Goal: Information Seeking & Learning: Learn about a topic

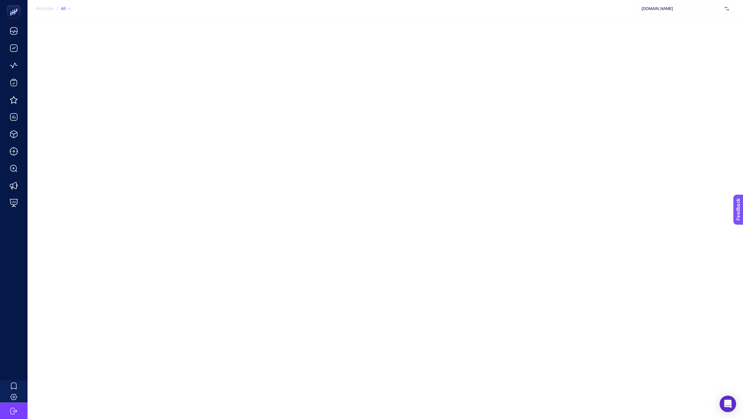
click at [711, 9] on span "[DOMAIN_NAME]" at bounding box center [681, 9] width 80 height 6
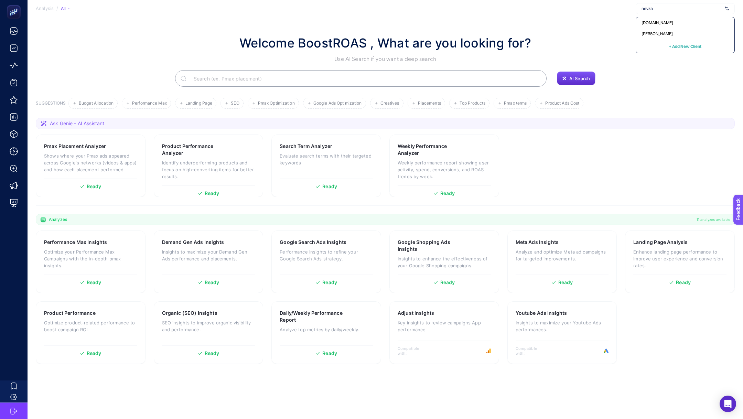
type input "nevzat"
click at [698, 32] on div "[PERSON_NAME]" at bounding box center [685, 33] width 98 height 11
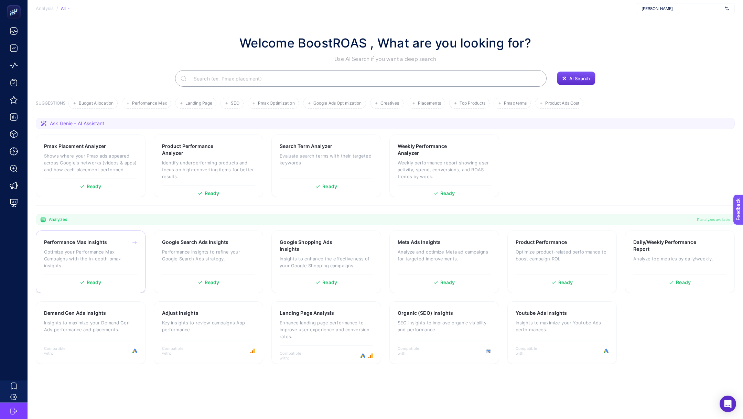
click at [101, 256] on p "Optimize your Performance Max Campaigns with the in-depth pmax insights." at bounding box center [90, 258] width 93 height 21
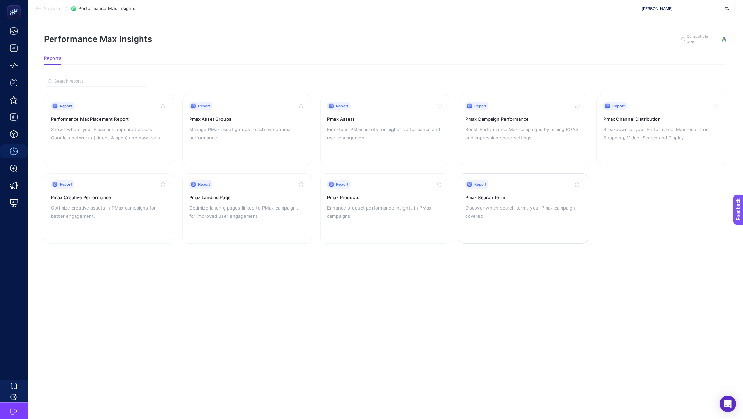
click at [503, 211] on p "Discover which search terms your Pmax campaign covered." at bounding box center [523, 212] width 116 height 17
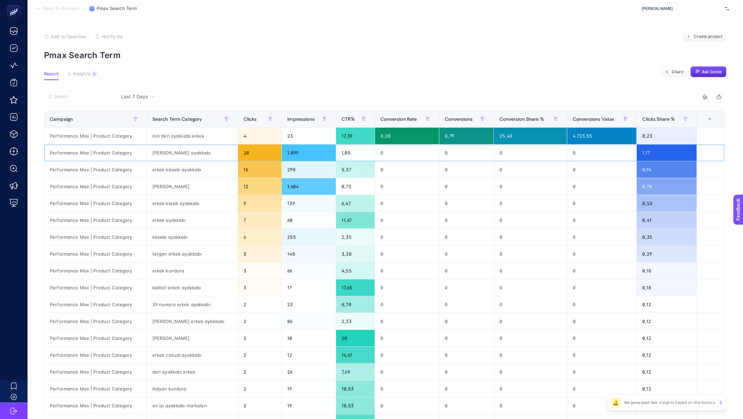
click at [285, 151] on div "1.899" at bounding box center [309, 152] width 54 height 17
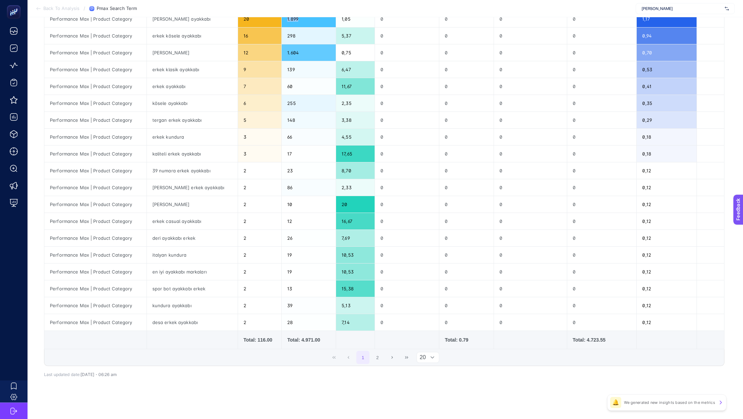
click at [422, 356] on span "20" at bounding box center [421, 357] width 9 height 10
click at [438, 385] on li "50" at bounding box center [427, 384] width 23 height 14
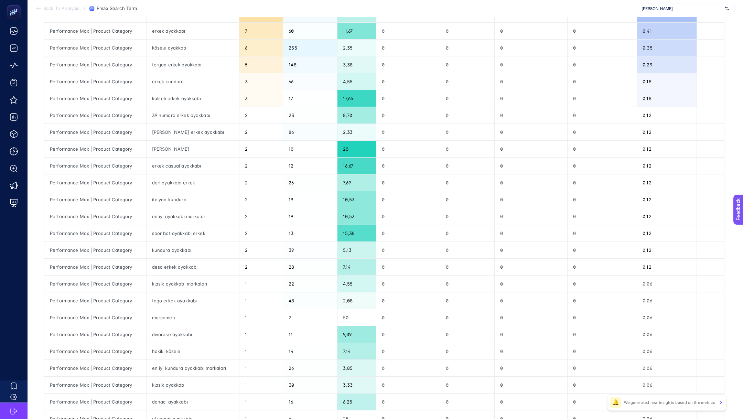
scroll to position [0, 0]
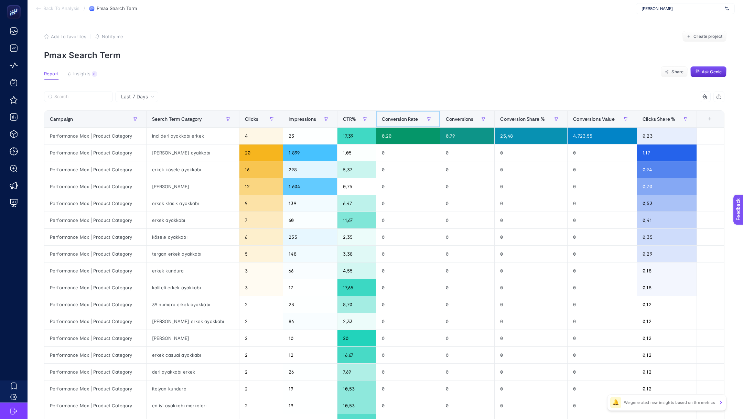
click at [389, 122] on div "Conversion Rate" at bounding box center [408, 118] width 53 height 11
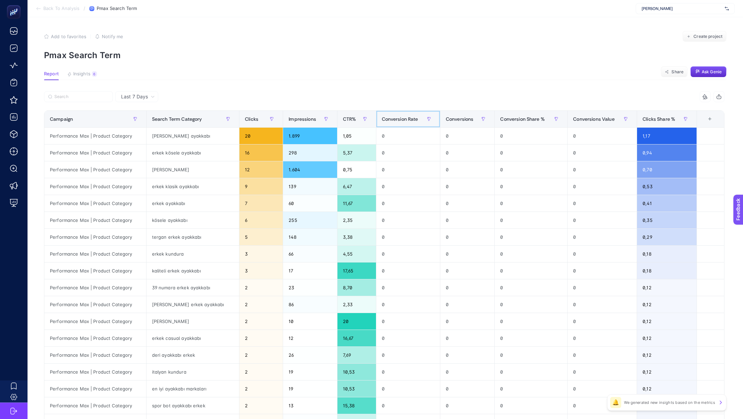
click at [389, 122] on div "Conversion Rate" at bounding box center [408, 118] width 53 height 11
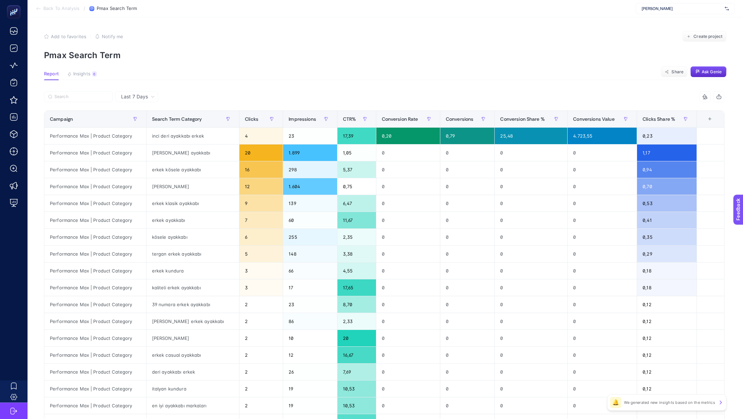
click at [52, 9] on span "Back To Analysis" at bounding box center [61, 9] width 36 height 6
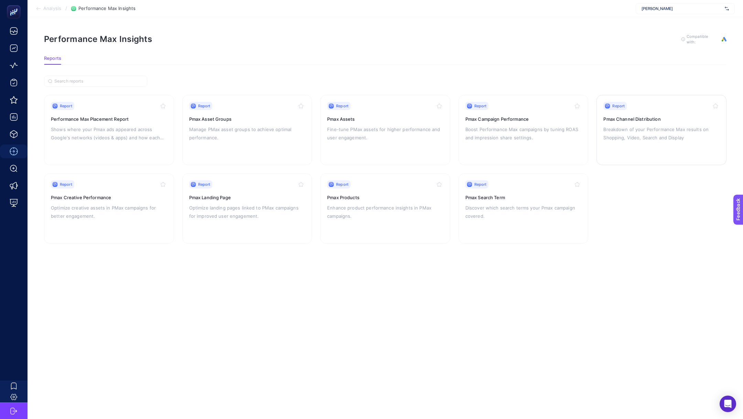
click at [662, 142] on div "Report Pmax Channel Distribution Breakdown of your Performance Max results on S…" at bounding box center [661, 130] width 116 height 56
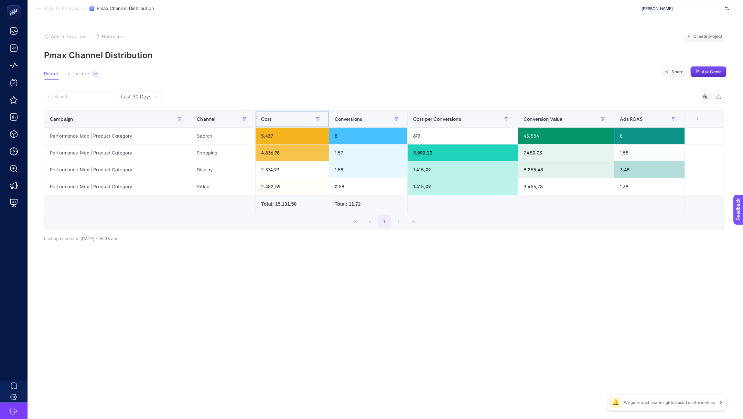
click at [283, 112] on th "Cost" at bounding box center [292, 119] width 74 height 17
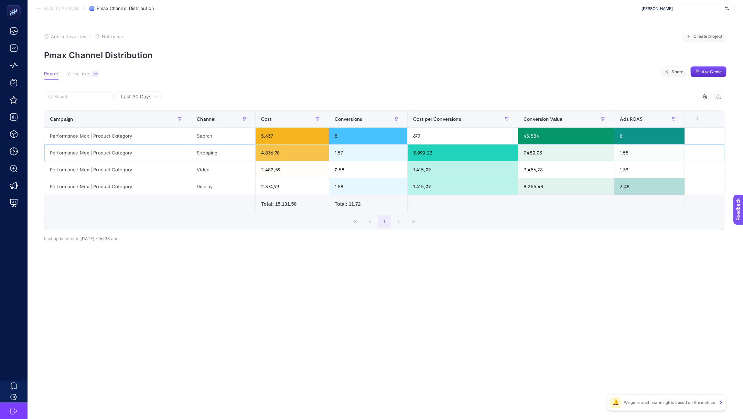
click at [271, 153] on div "4.836,98" at bounding box center [291, 152] width 73 height 17
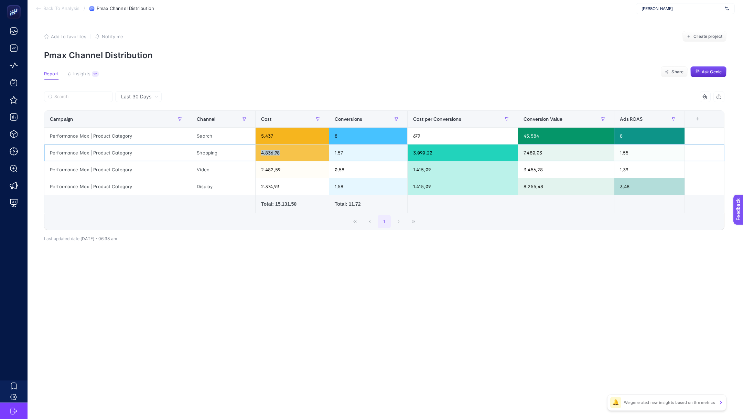
click at [271, 153] on div "4.836,98" at bounding box center [291, 152] width 73 height 17
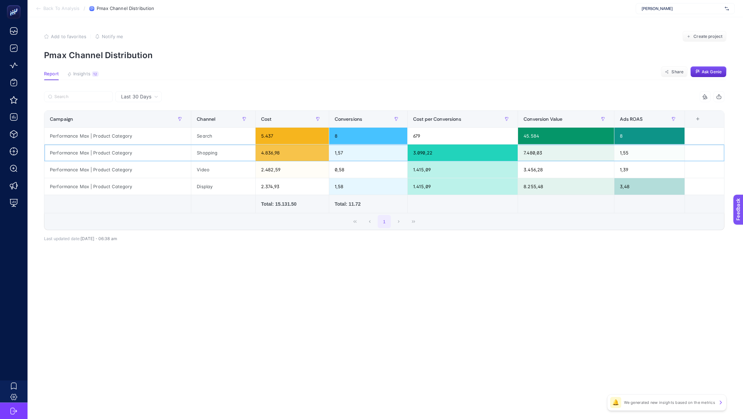
click at [271, 153] on div "4.836,98" at bounding box center [291, 152] width 73 height 17
click at [335, 154] on div "1,57" at bounding box center [368, 152] width 78 height 17
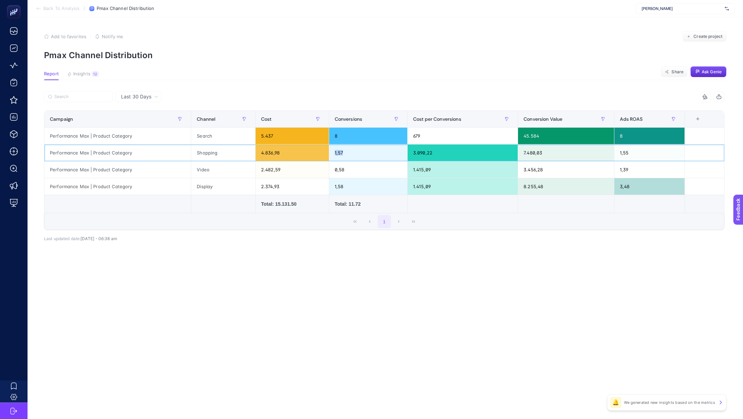
click at [425, 160] on div "3.090,22" at bounding box center [462, 152] width 110 height 17
click at [422, 152] on div "3.090,22" at bounding box center [462, 152] width 110 height 17
click at [88, 136] on div "Performance Max | Product Category" at bounding box center [117, 136] width 146 height 17
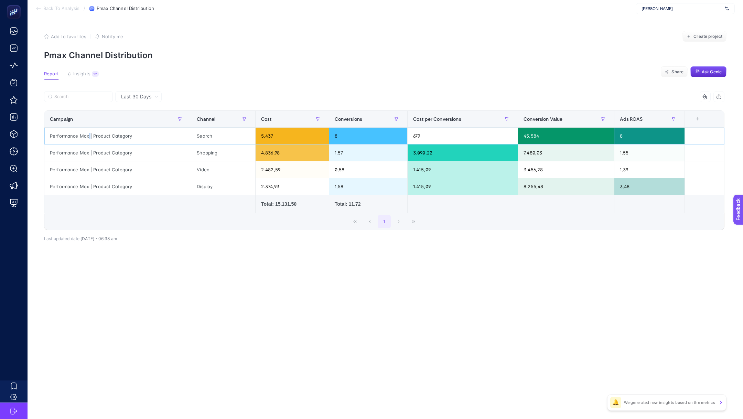
click at [88, 136] on div "Performance Max | Product Category" at bounding box center [117, 136] width 146 height 17
click at [416, 134] on div "679" at bounding box center [462, 136] width 110 height 17
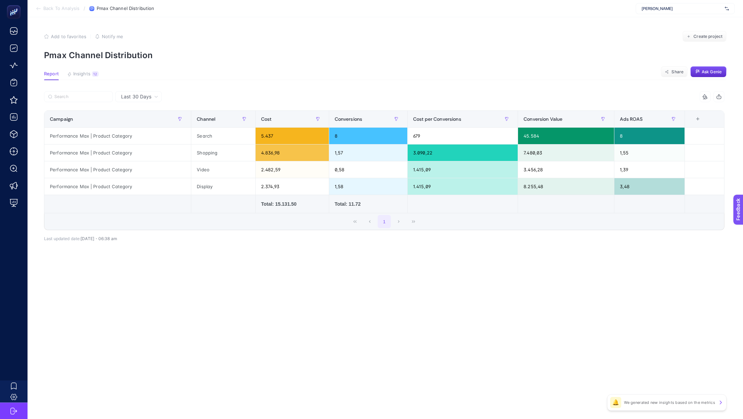
click at [46, 10] on span "Back To Analysis" at bounding box center [61, 9] width 36 height 6
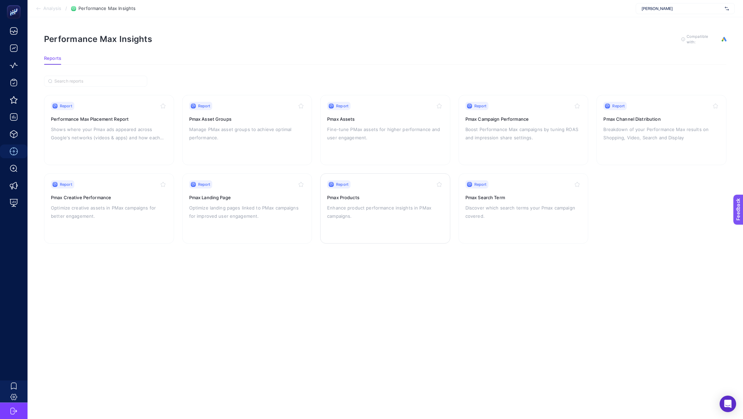
click at [385, 207] on p "Enhance product performance insights in PMax campaigns." at bounding box center [385, 212] width 116 height 17
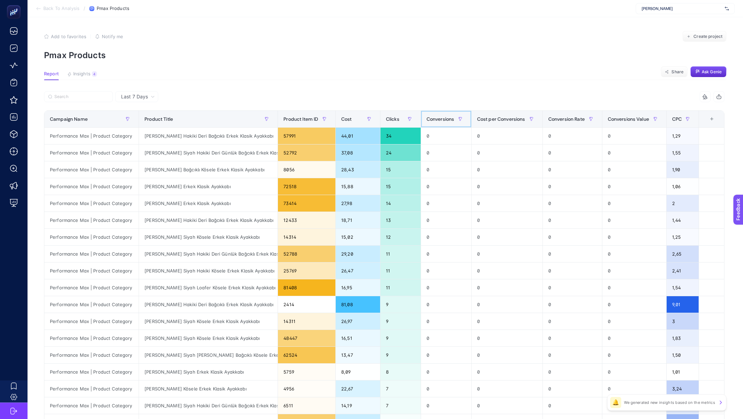
click at [436, 121] on span "Conversions" at bounding box center [440, 119] width 28 height 6
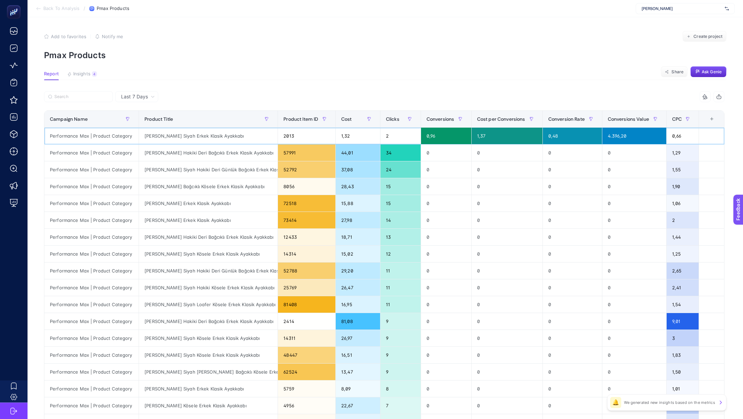
click at [200, 136] on div "[PERSON_NAME] Siyah Erkek Klasik Ayakkabı" at bounding box center [208, 136] width 139 height 17
click at [144, 96] on span "Last 7 Days" at bounding box center [134, 96] width 27 height 7
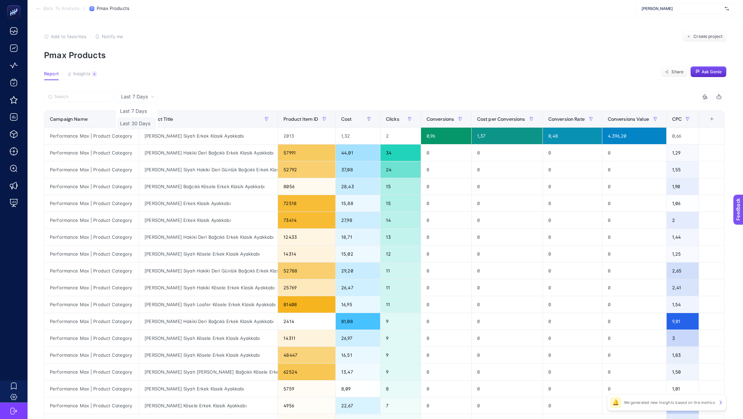
click at [149, 122] on li "Last 30 Days" at bounding box center [136, 123] width 39 height 12
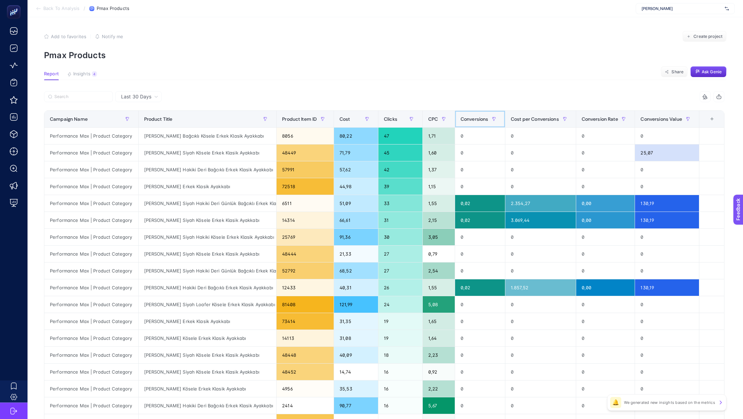
click at [485, 112] on th "Conversions" at bounding box center [480, 119] width 50 height 17
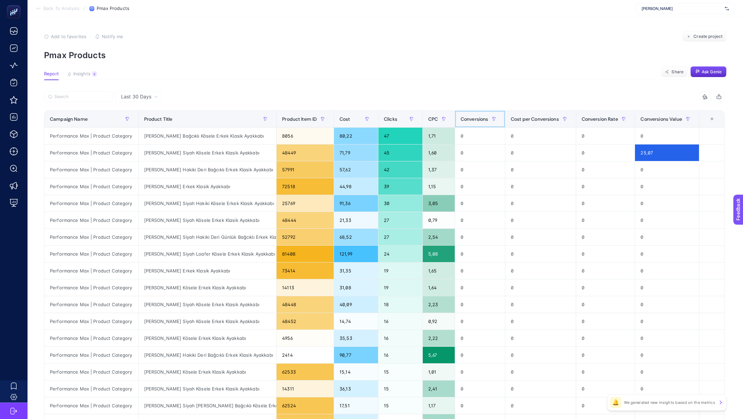
click at [485, 112] on th "Conversions" at bounding box center [480, 119] width 50 height 17
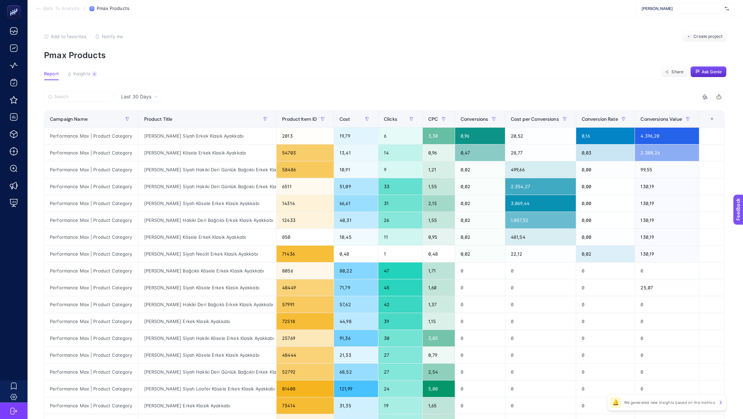
click at [65, 7] on span "Back To Analysis" at bounding box center [61, 9] width 36 height 6
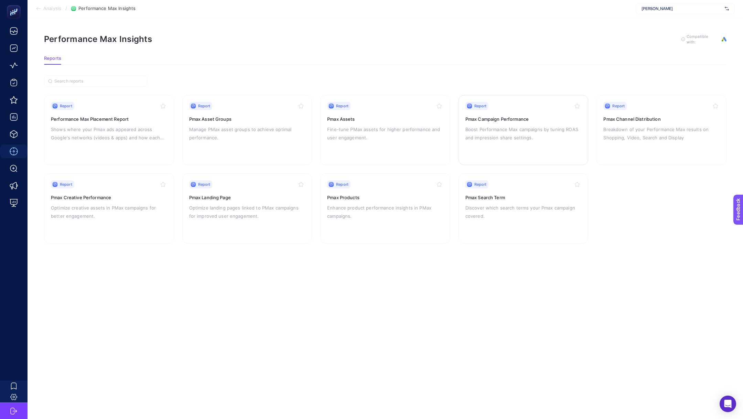
click at [522, 137] on p "Boost Performance Max campaigns by tuning ROAS and impression share settings." at bounding box center [523, 133] width 116 height 17
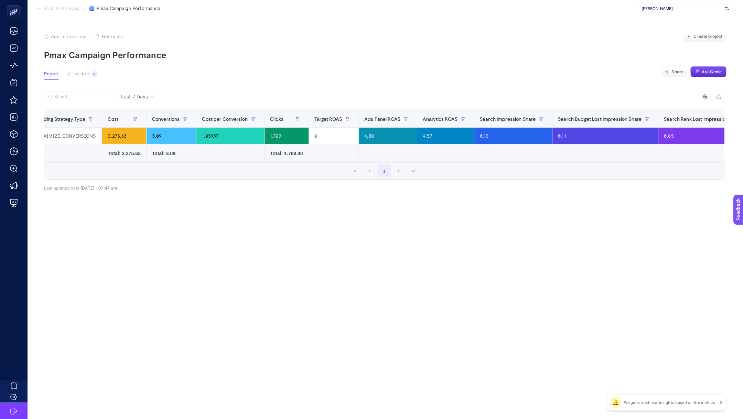
scroll to position [0, 41]
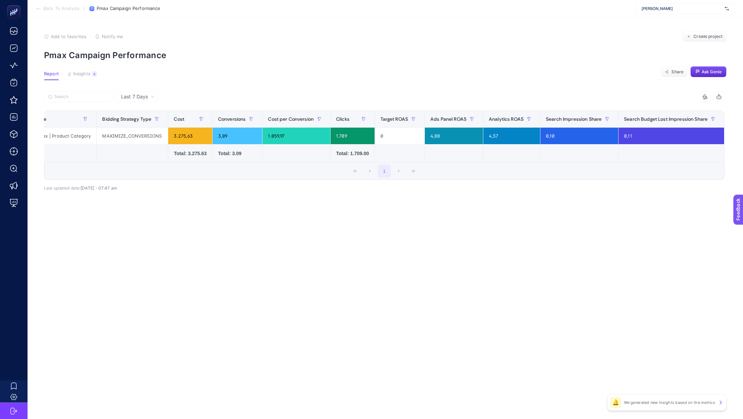
click at [65, 7] on span "Back To Analysis" at bounding box center [61, 9] width 36 height 6
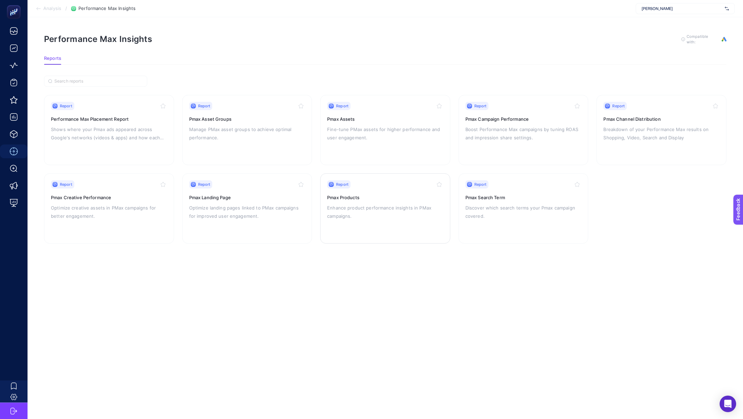
click at [360, 212] on p "Enhance product performance insights in PMax campaigns." at bounding box center [385, 212] width 116 height 17
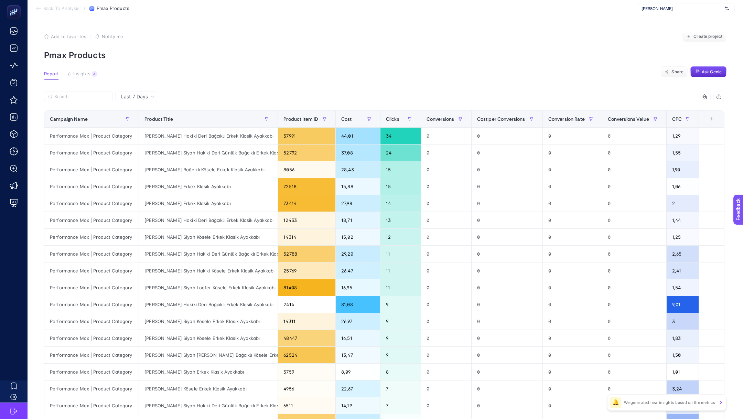
click at [139, 95] on span "Last 7 Days" at bounding box center [134, 96] width 27 height 7
click at [141, 121] on li "Last 30 Days" at bounding box center [136, 123] width 39 height 12
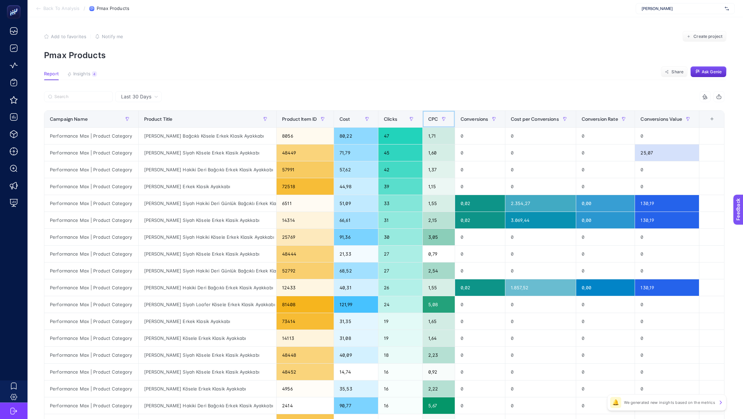
click at [429, 120] on span "CPC" at bounding box center [433, 119] width 10 height 6
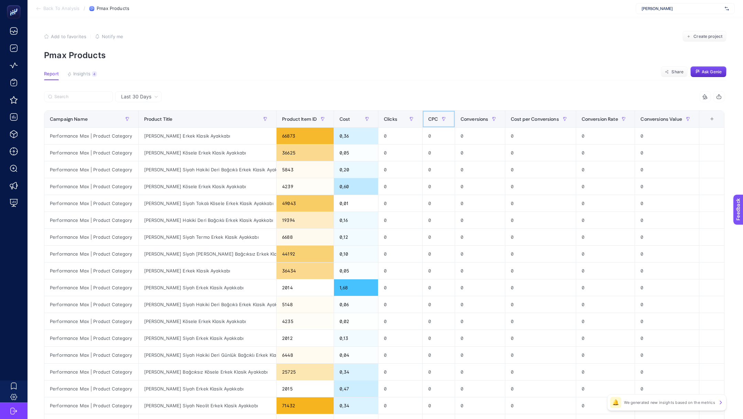
click at [429, 120] on span "CPC" at bounding box center [433, 119] width 10 height 6
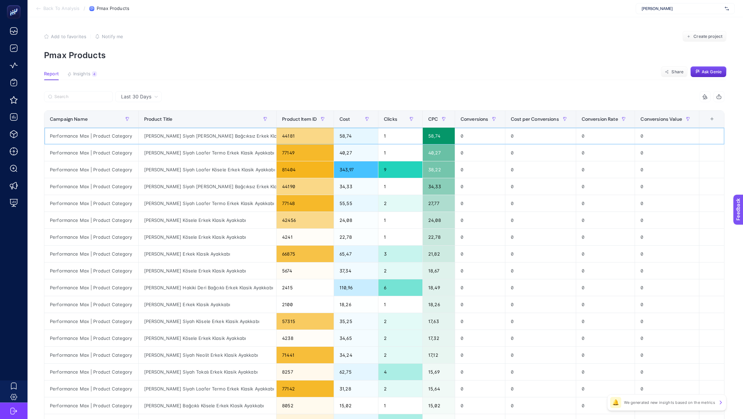
click at [212, 138] on div "[PERSON_NAME] Siyah [PERSON_NAME] Bağcıksız Erkek Klasik Ayakkabı" at bounding box center [208, 136] width 138 height 17
click at [438, 149] on div "40,27" at bounding box center [439, 152] width 32 height 17
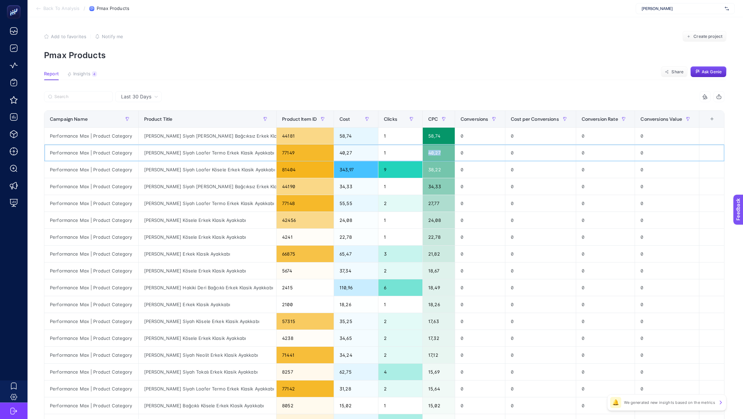
click at [438, 149] on div "40,27" at bounding box center [439, 152] width 32 height 17
click at [438, 154] on div "40,27" at bounding box center [439, 152] width 32 height 17
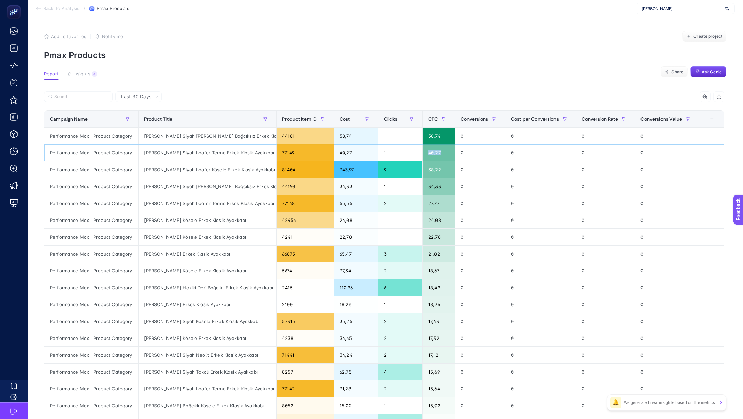
click at [438, 154] on div "40,27" at bounding box center [439, 152] width 32 height 17
click at [150, 98] on span "Last 30 Days" at bounding box center [136, 96] width 30 height 7
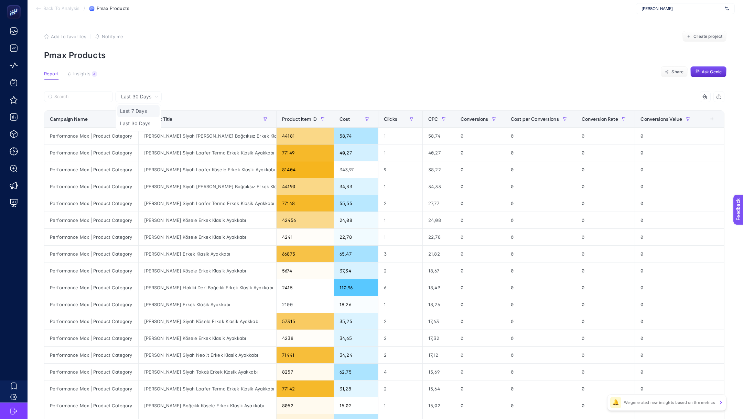
click at [147, 109] on li "Last 7 Days" at bounding box center [138, 111] width 42 height 12
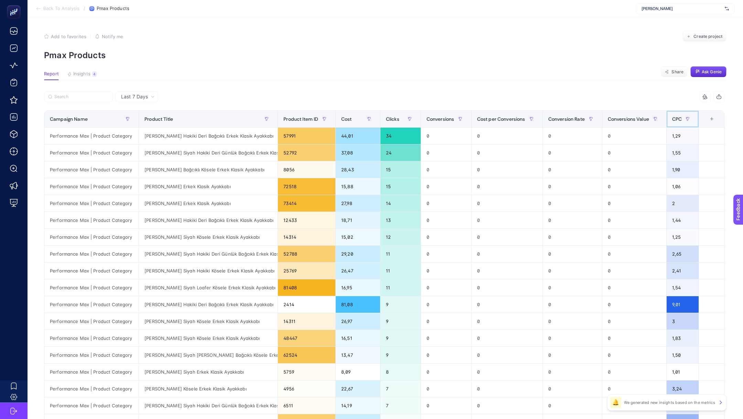
click at [671, 120] on th "CPC" at bounding box center [682, 119] width 32 height 17
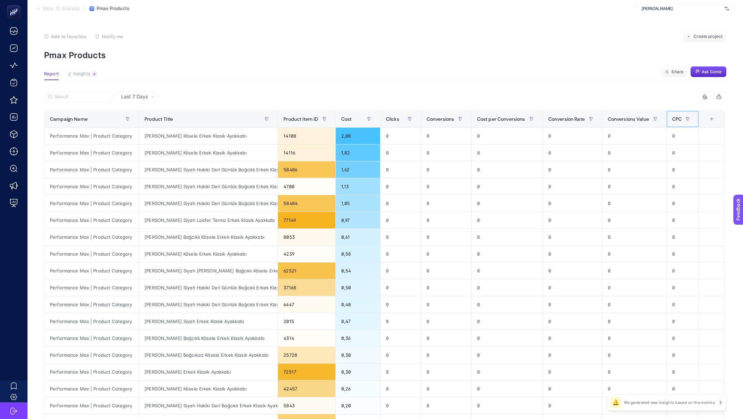
click at [671, 120] on th "CPC" at bounding box center [682, 119] width 32 height 17
